Goal: Transaction & Acquisition: Download file/media

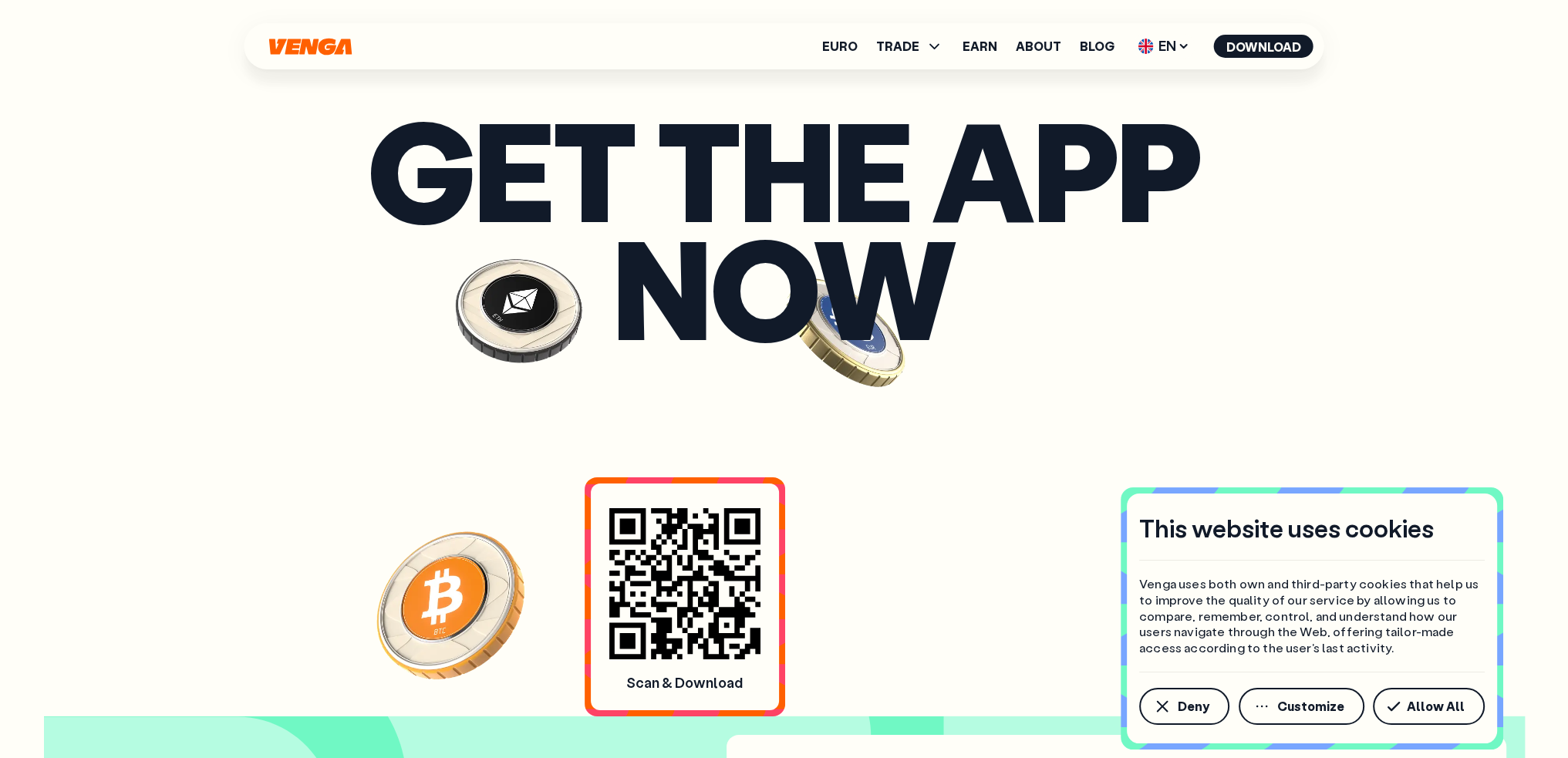
scroll to position [6480, 0]
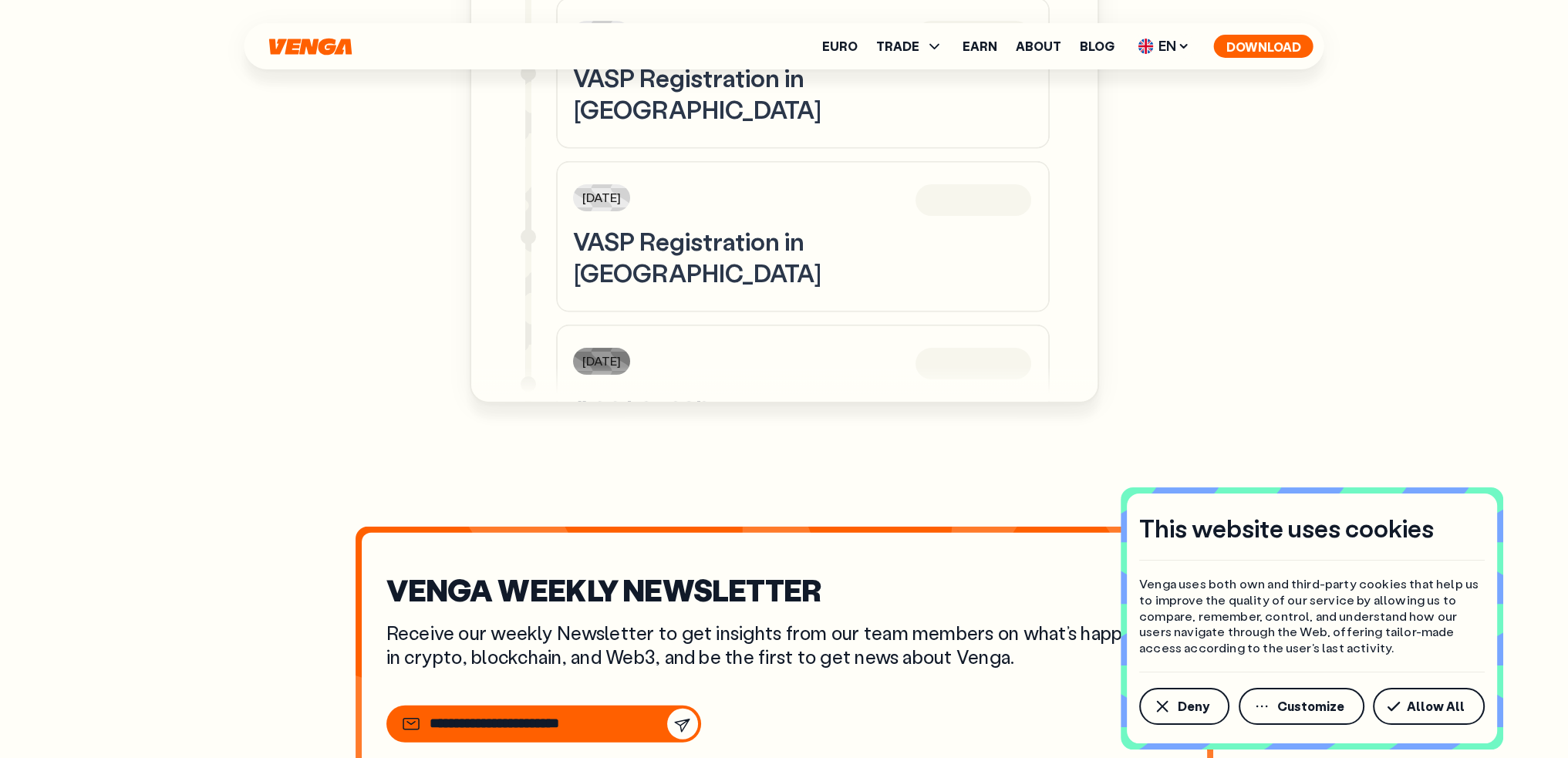
scroll to position [5450, 0]
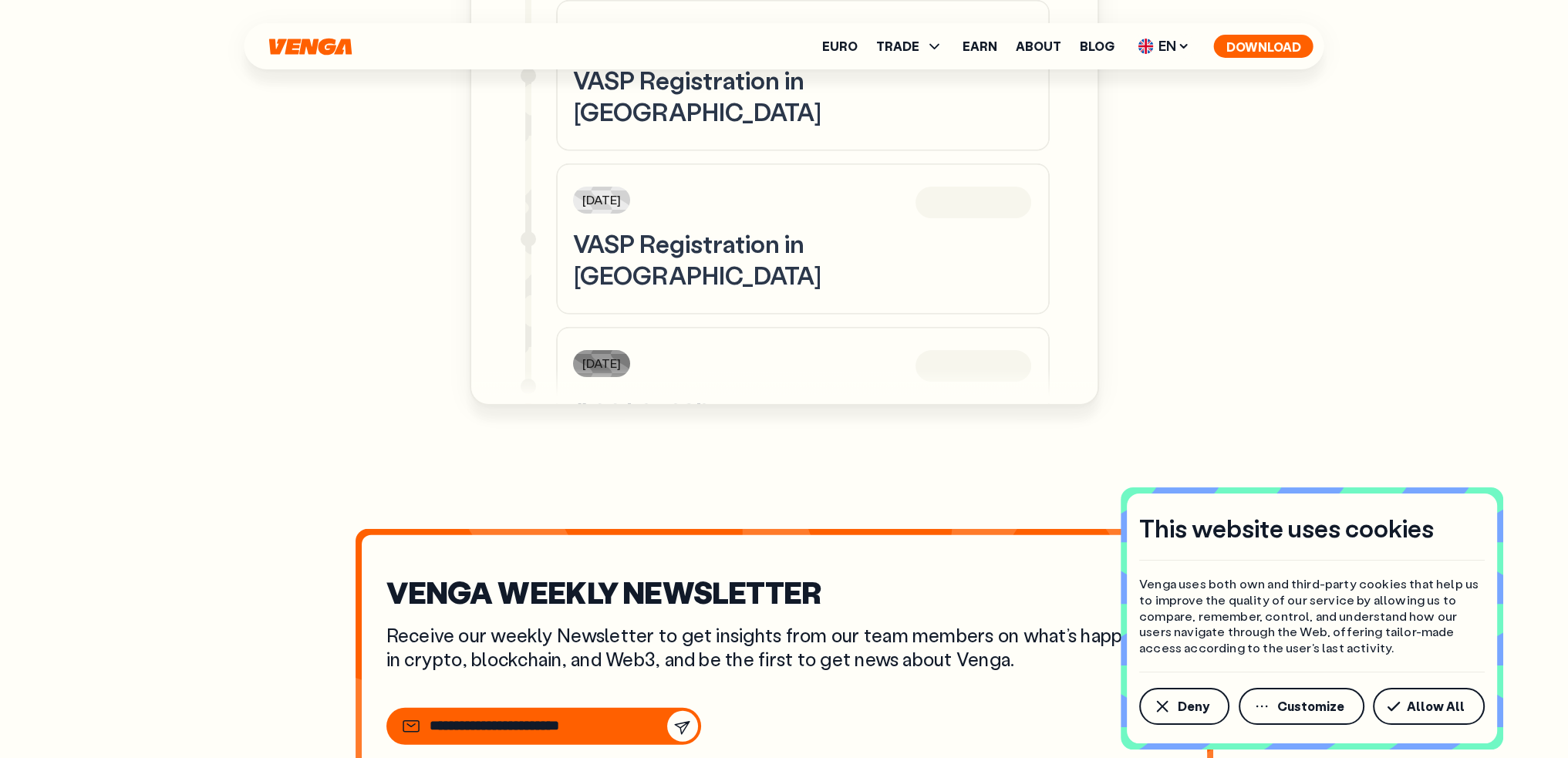
click at [1262, 44] on button "Download" at bounding box center [1263, 47] width 99 height 23
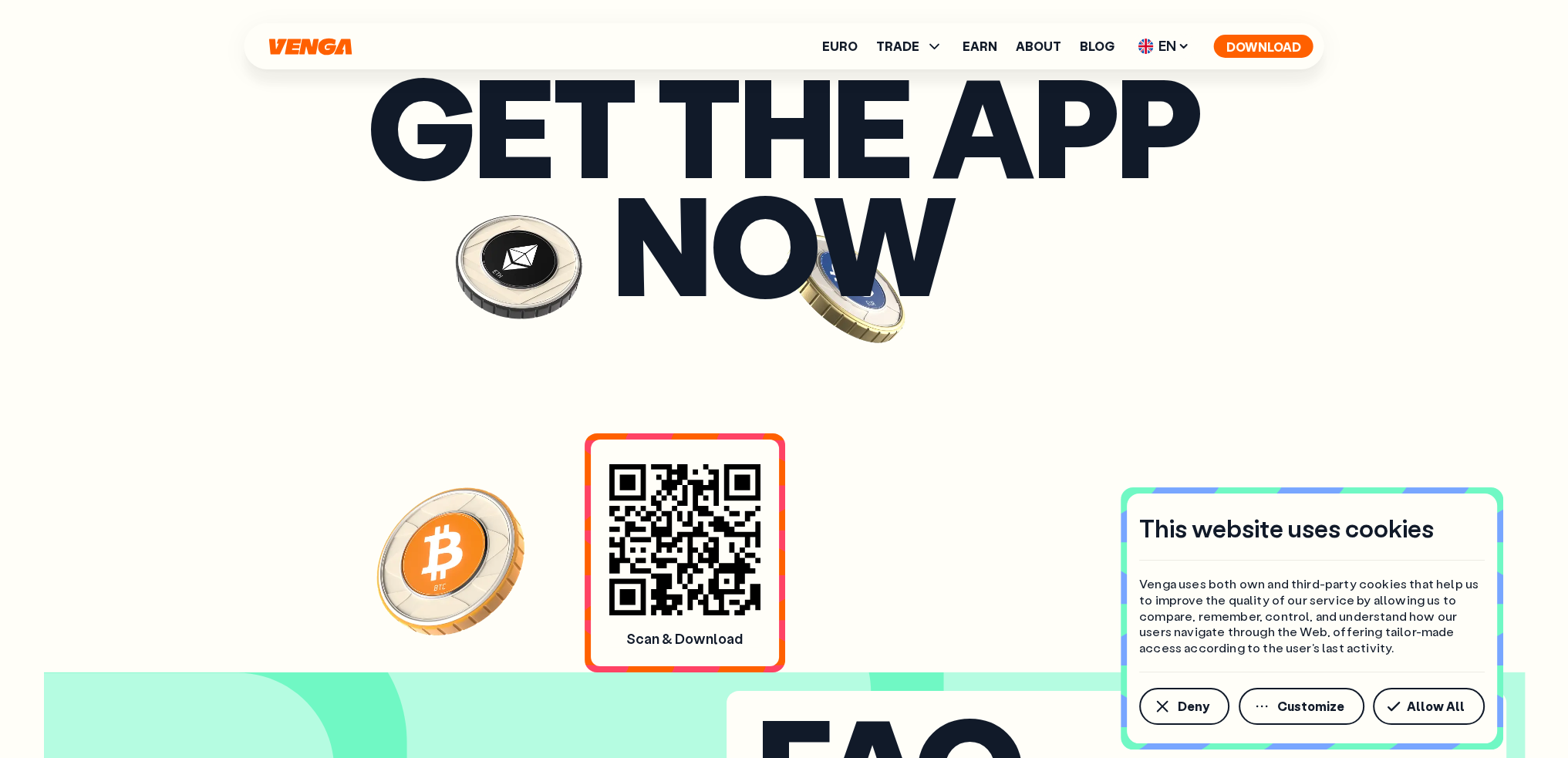
scroll to position [6527, 0]
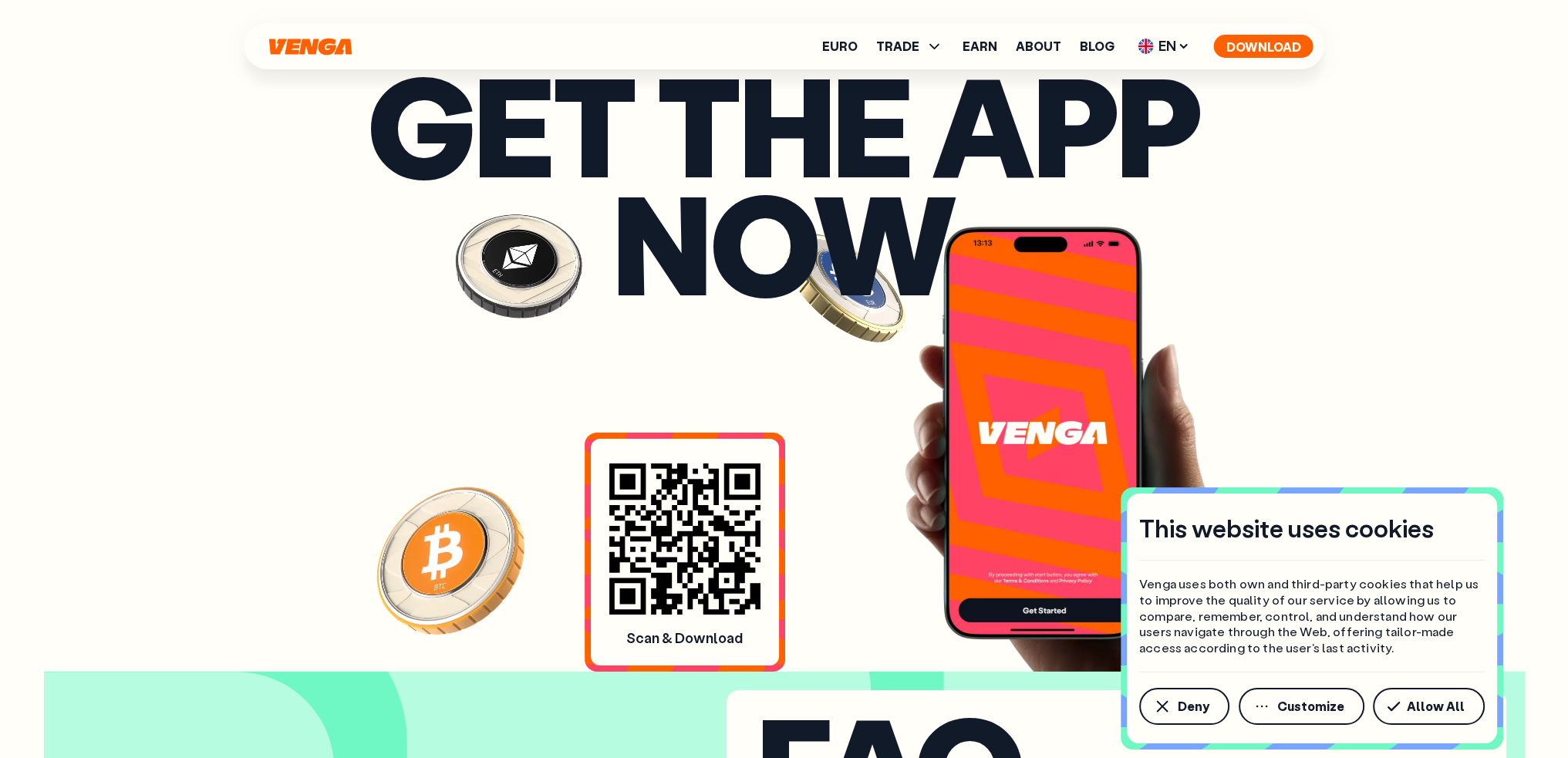
click at [1266, 35] on button "Download" at bounding box center [1263, 47] width 99 height 23
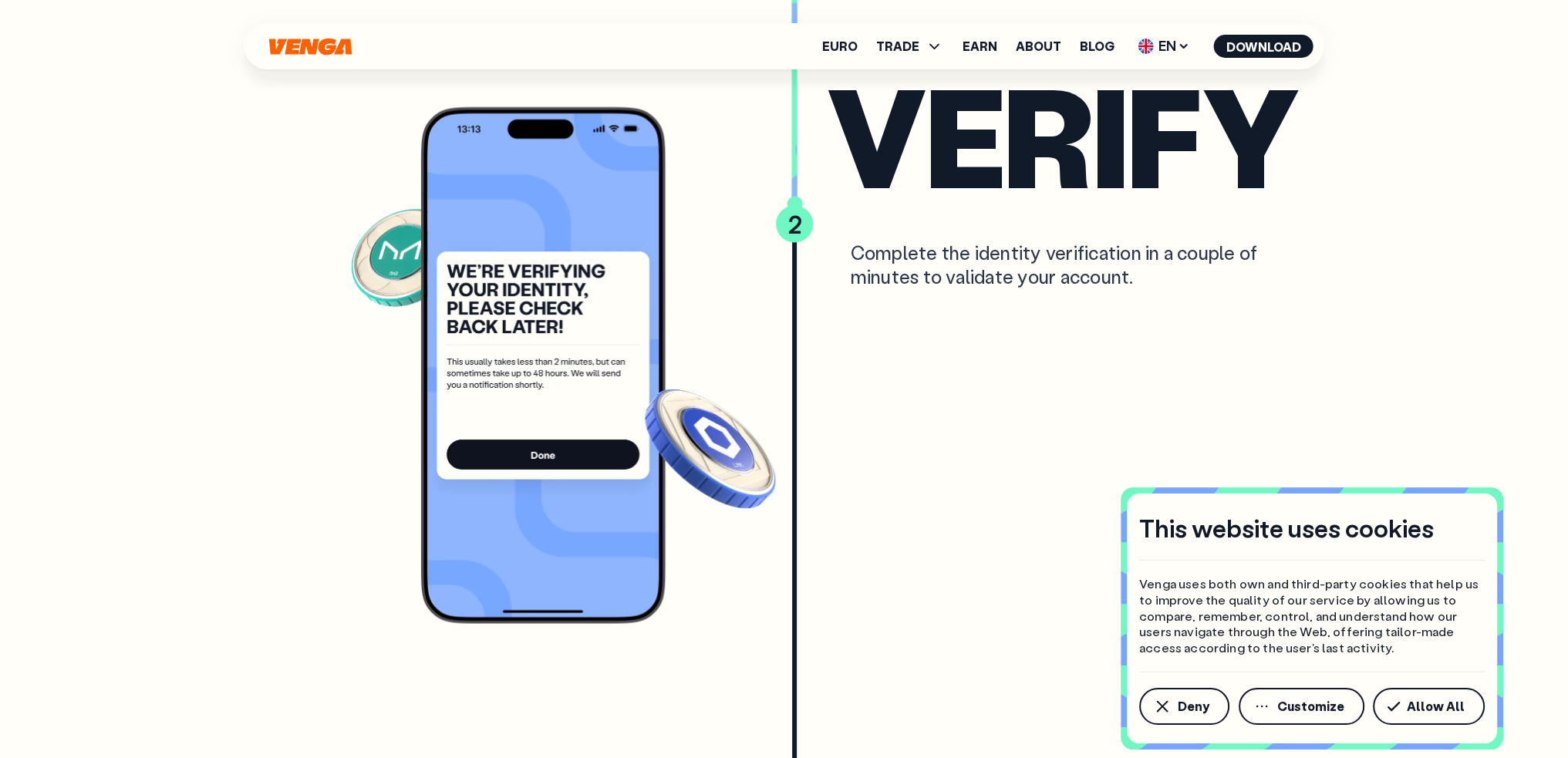
scroll to position [3703, 0]
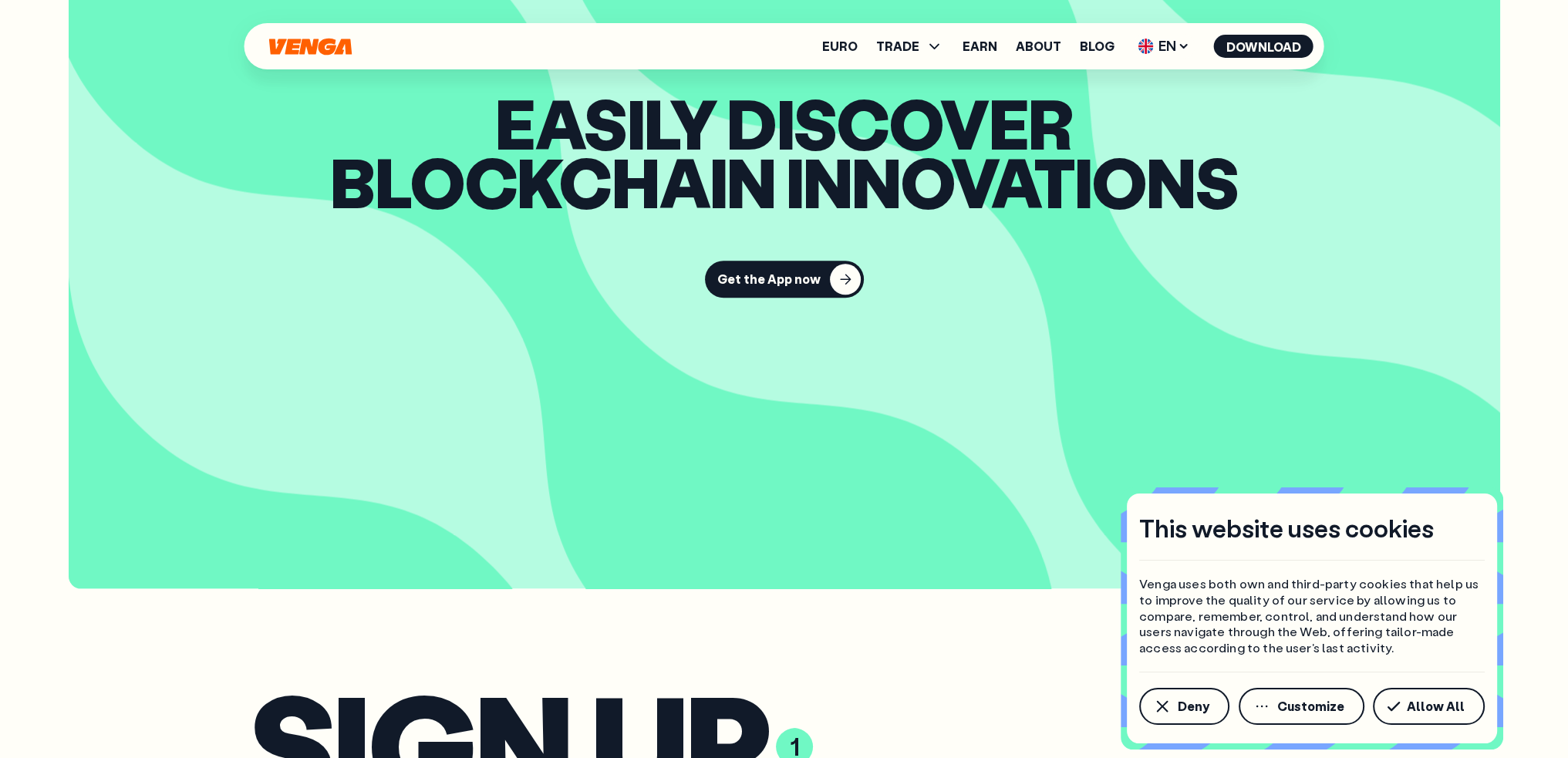
scroll to position [2005, 0]
